Goal: Check status

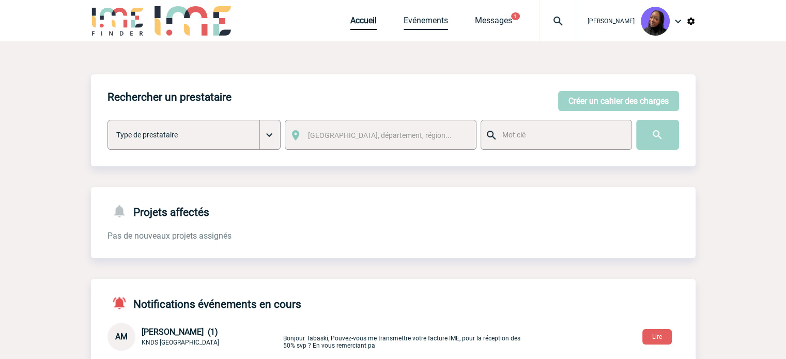
click at [434, 22] on link "Evénements" at bounding box center [426, 23] width 44 height 14
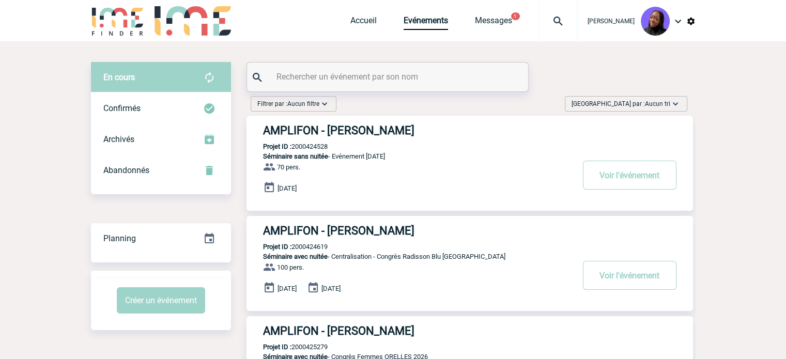
click at [372, 78] on input "text" at bounding box center [389, 76] width 230 height 15
paste input "2000425662"
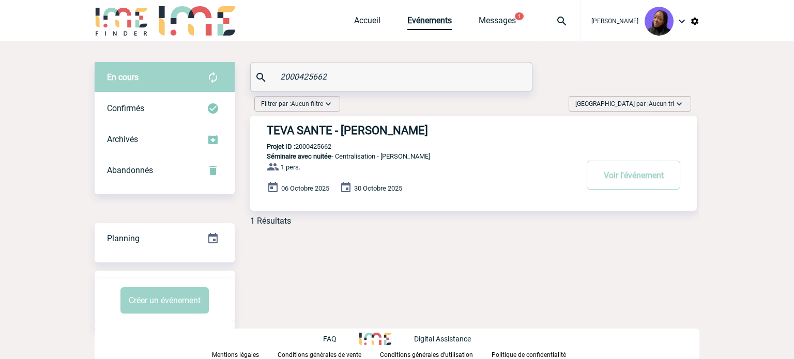
type input "2000425662"
click at [403, 132] on h3 "TEVA SANTE - Virginie CHATAIGNER" at bounding box center [422, 130] width 310 height 13
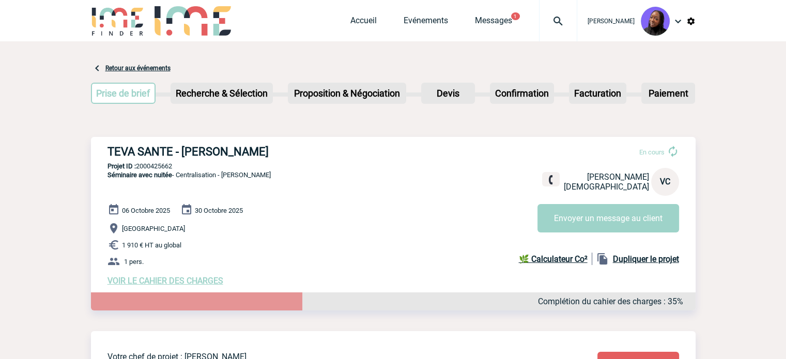
drag, startPoint x: 280, startPoint y: 176, endPoint x: 180, endPoint y: 174, distance: 99.8
click at [180, 174] on div "TEVA SANTE - Virginie CHATAIGNER En cours Virginie CHATAIGNER TEVA SANTE VC Env…" at bounding box center [393, 215] width 605 height 157
copy span "Centralisation - Lucas MANGANO"
click at [360, 21] on link "Accueil" at bounding box center [363, 23] width 26 height 14
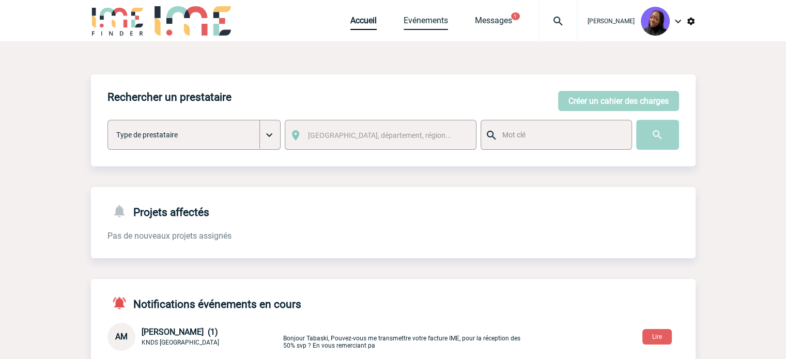
click at [423, 26] on link "Evénements" at bounding box center [426, 23] width 44 height 14
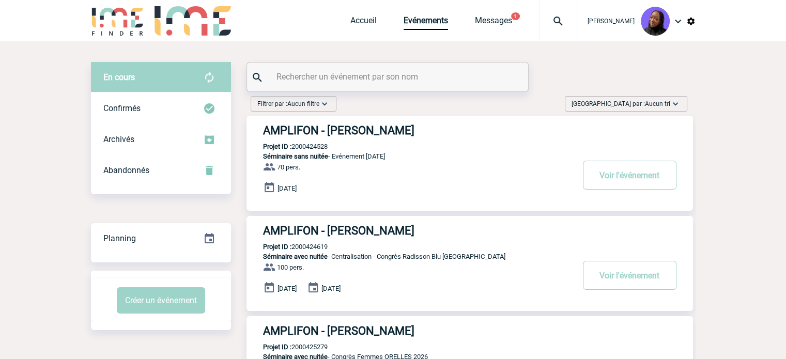
click at [391, 74] on input "text" at bounding box center [389, 76] width 230 height 15
paste input "2000425430"
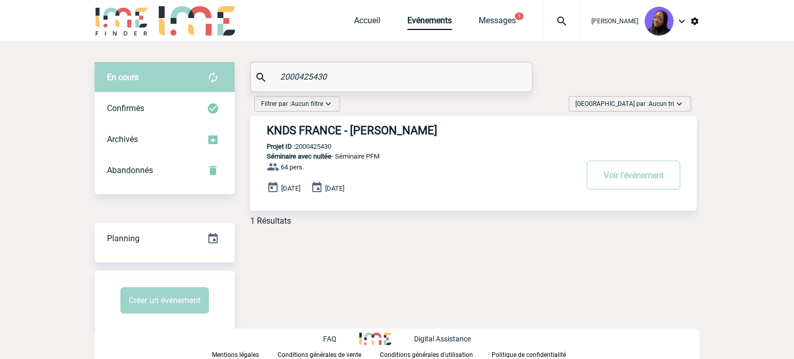
type input "2000425430"
